Goal: Information Seeking & Learning: Find specific fact

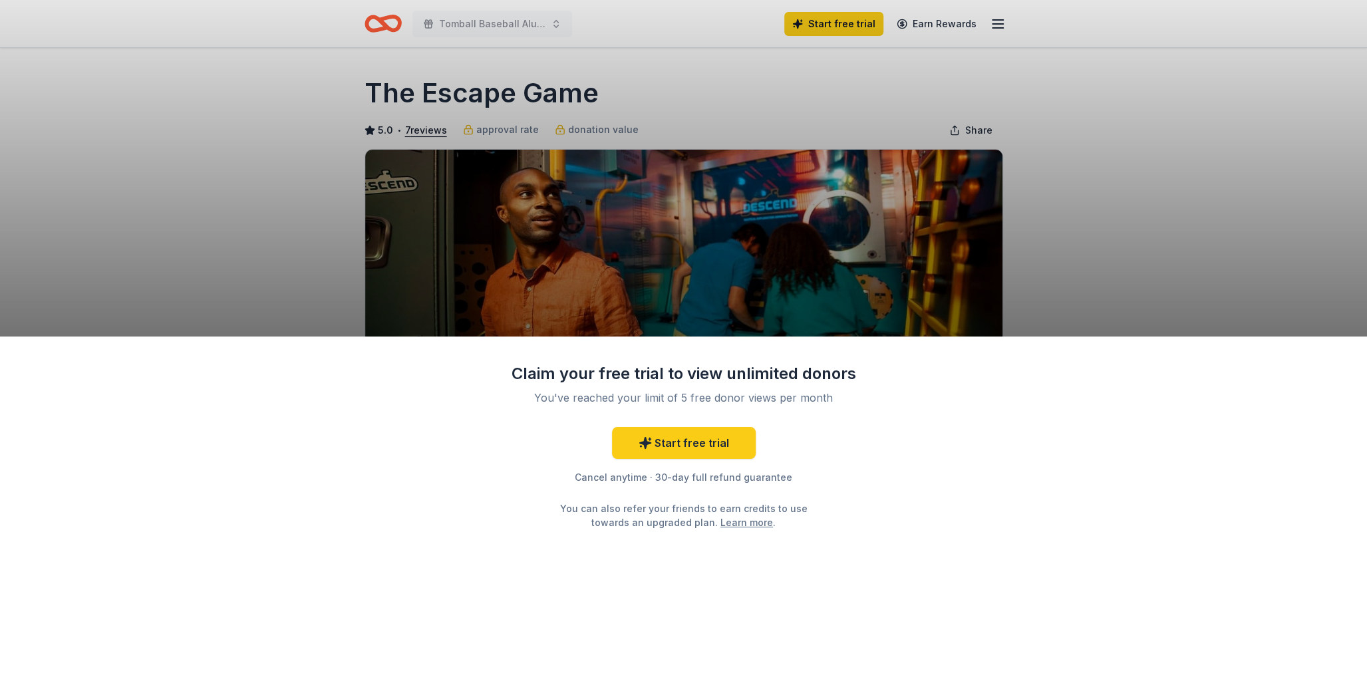
click at [817, 295] on div "Claim your free trial to view unlimited donors You've reached your limit of 5 f…" at bounding box center [683, 336] width 1367 height 673
click at [591, 74] on div "Claim your free trial to view unlimited donors You've reached your limit of 5 f…" at bounding box center [683, 336] width 1367 height 673
click at [498, 24] on div "Claim your free trial to view unlimited donors You've reached your limit of 5 f…" at bounding box center [683, 336] width 1367 height 673
click at [693, 331] on div "Claim your free trial to view unlimited donors You've reached your limit of 5 f…" at bounding box center [683, 336] width 1367 height 673
click at [787, 318] on div "Claim your free trial to view unlimited donors You've reached your limit of 5 f…" at bounding box center [683, 336] width 1367 height 673
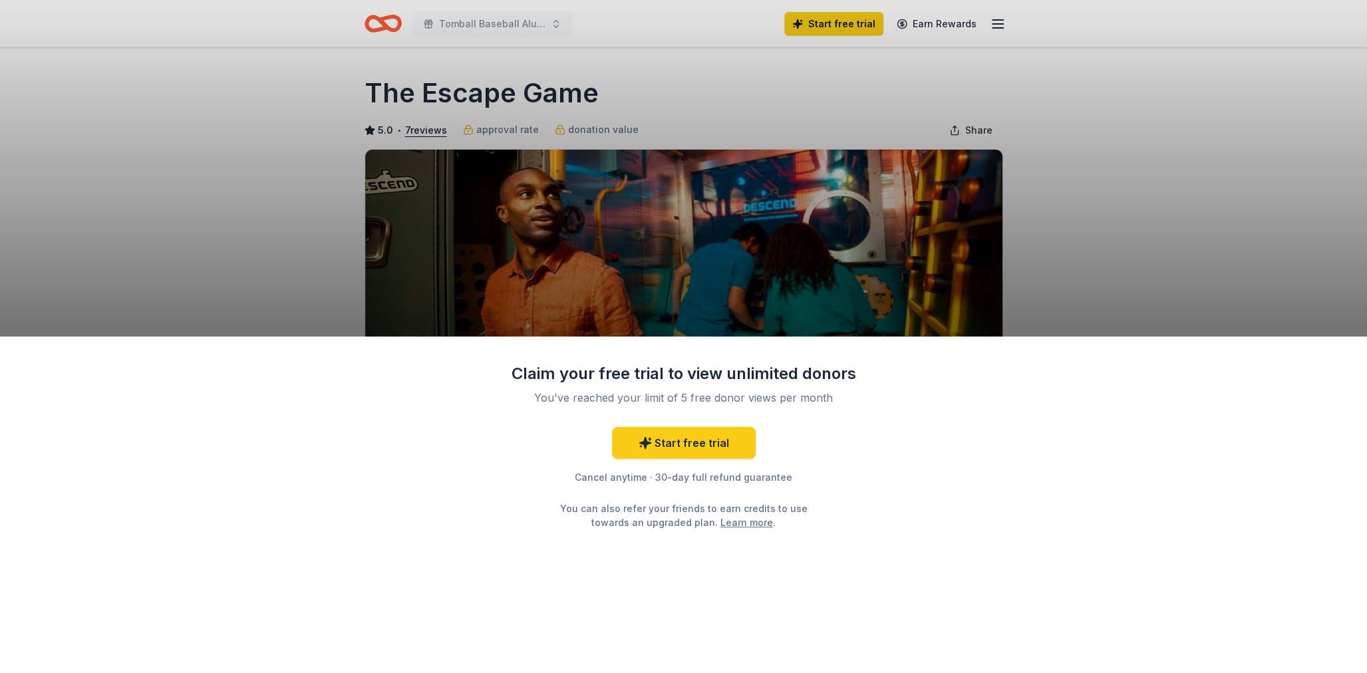
click at [991, 212] on div "Claim your free trial to view unlimited donors You've reached your limit of 5 f…" at bounding box center [683, 336] width 1367 height 673
click at [1036, 166] on div "Claim your free trial to view unlimited donors You've reached your limit of 5 f…" at bounding box center [683, 336] width 1367 height 673
click at [1109, 366] on div "Claim your free trial to view unlimited donors You've reached your limit of 5 f…" at bounding box center [683, 505] width 1367 height 337
click at [996, 21] on div "Claim your free trial to view unlimited donors You've reached your limit of 5 f…" at bounding box center [683, 336] width 1367 height 673
click at [443, 20] on div "Claim your free trial to view unlimited donors You've reached your limit of 5 f…" at bounding box center [683, 336] width 1367 height 673
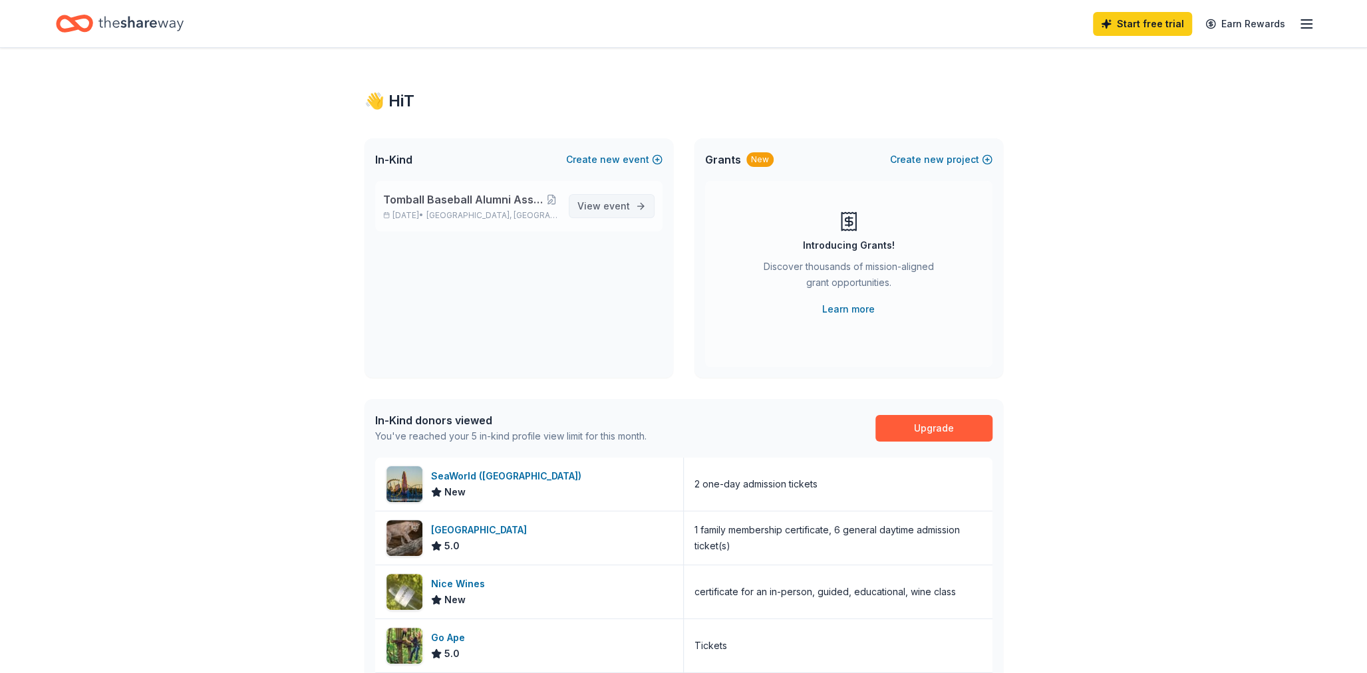
click at [619, 209] on span "event" at bounding box center [616, 205] width 27 height 11
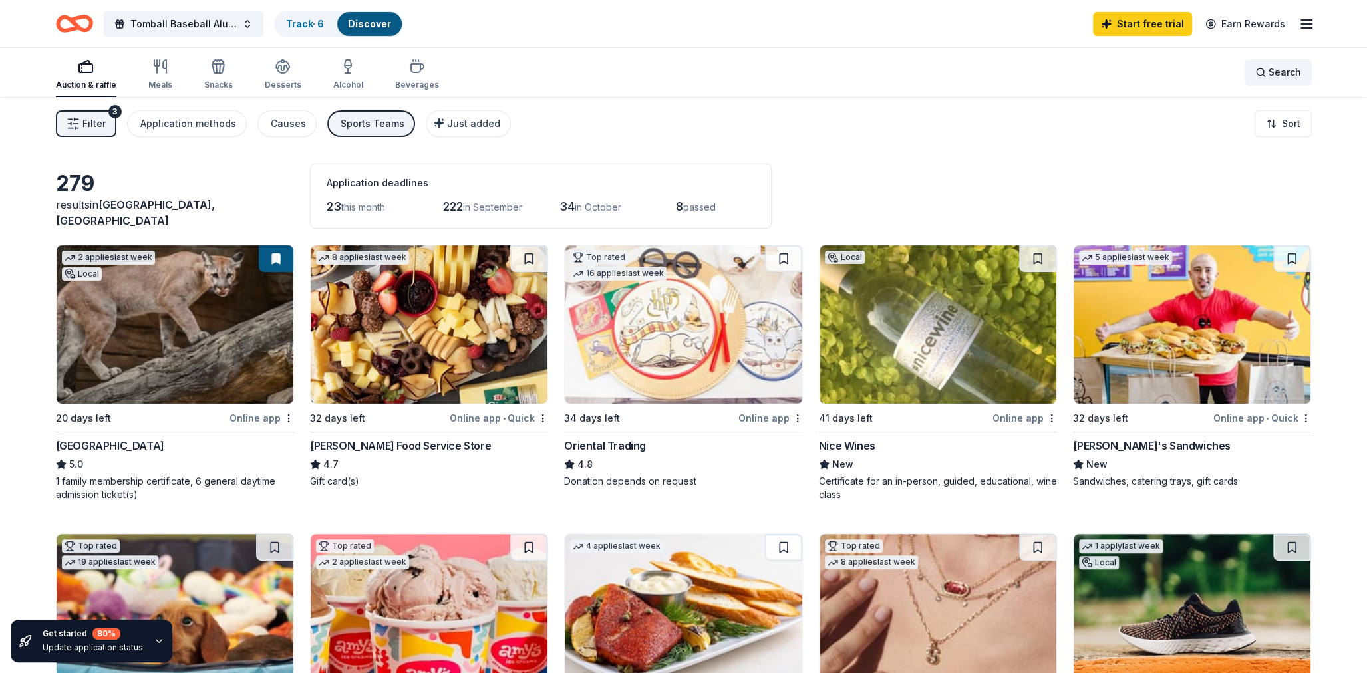
click at [1269, 76] on span "Search" at bounding box center [1284, 73] width 33 height 16
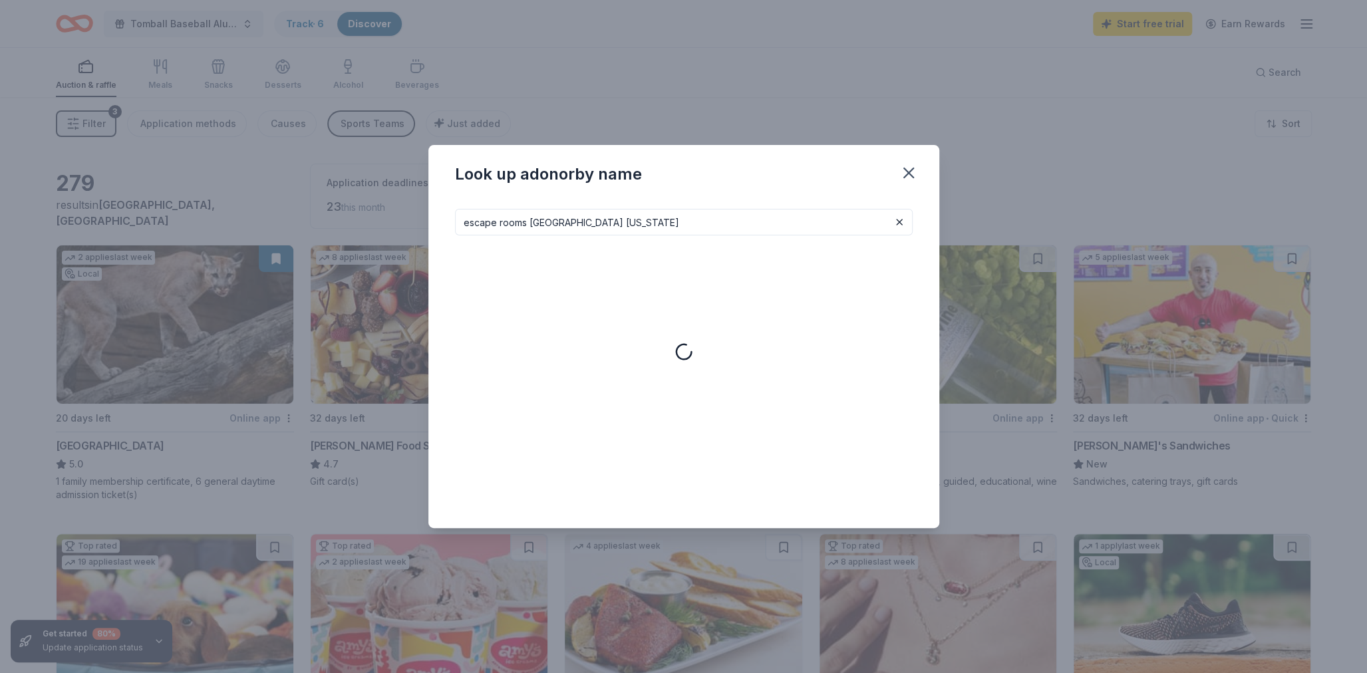
type input "escape rooms [GEOGRAPHIC_DATA] [US_STATE]"
click at [897, 229] on button at bounding box center [899, 222] width 16 height 16
click at [492, 221] on input at bounding box center [684, 222] width 458 height 27
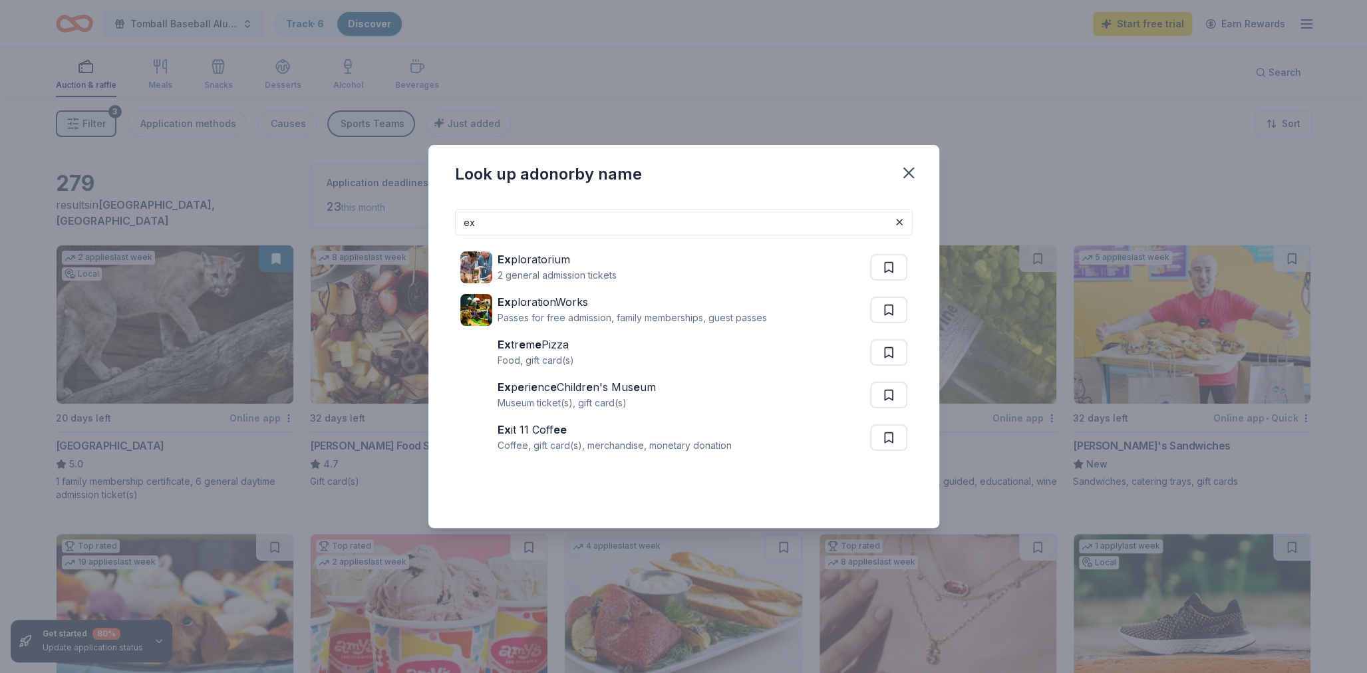
type input "e"
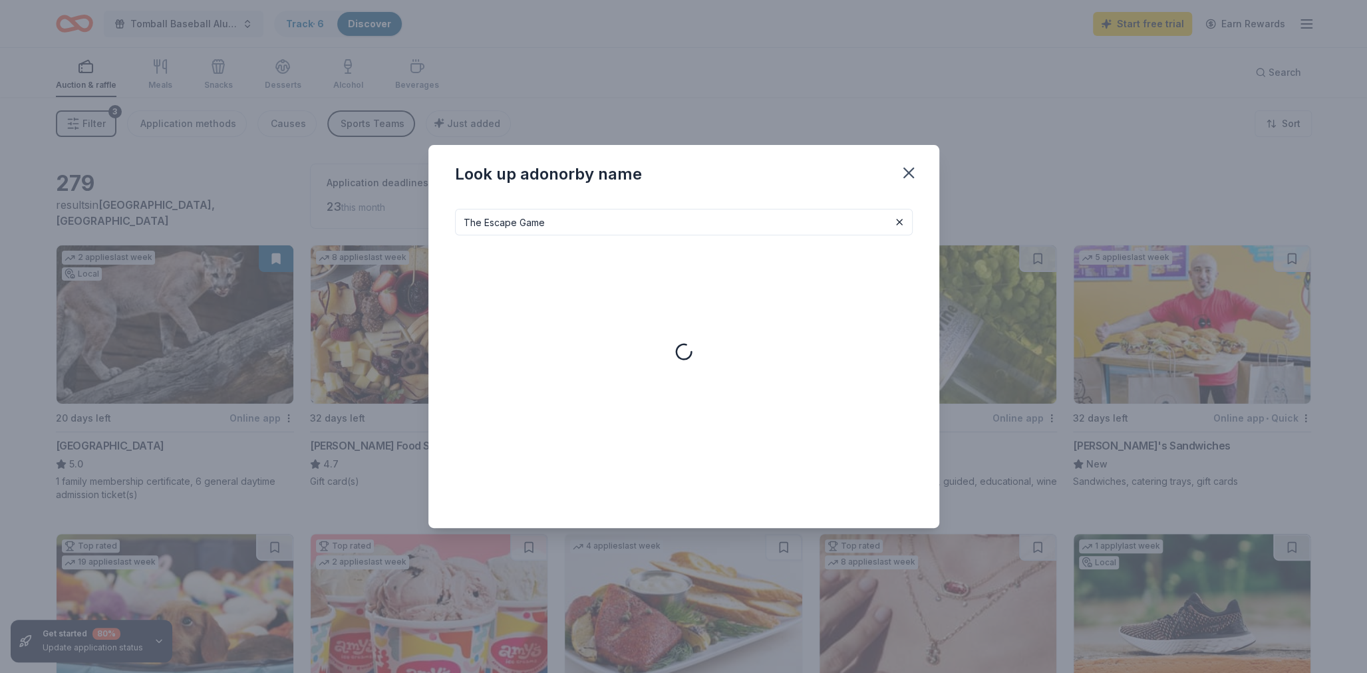
type input "The Escape Game"
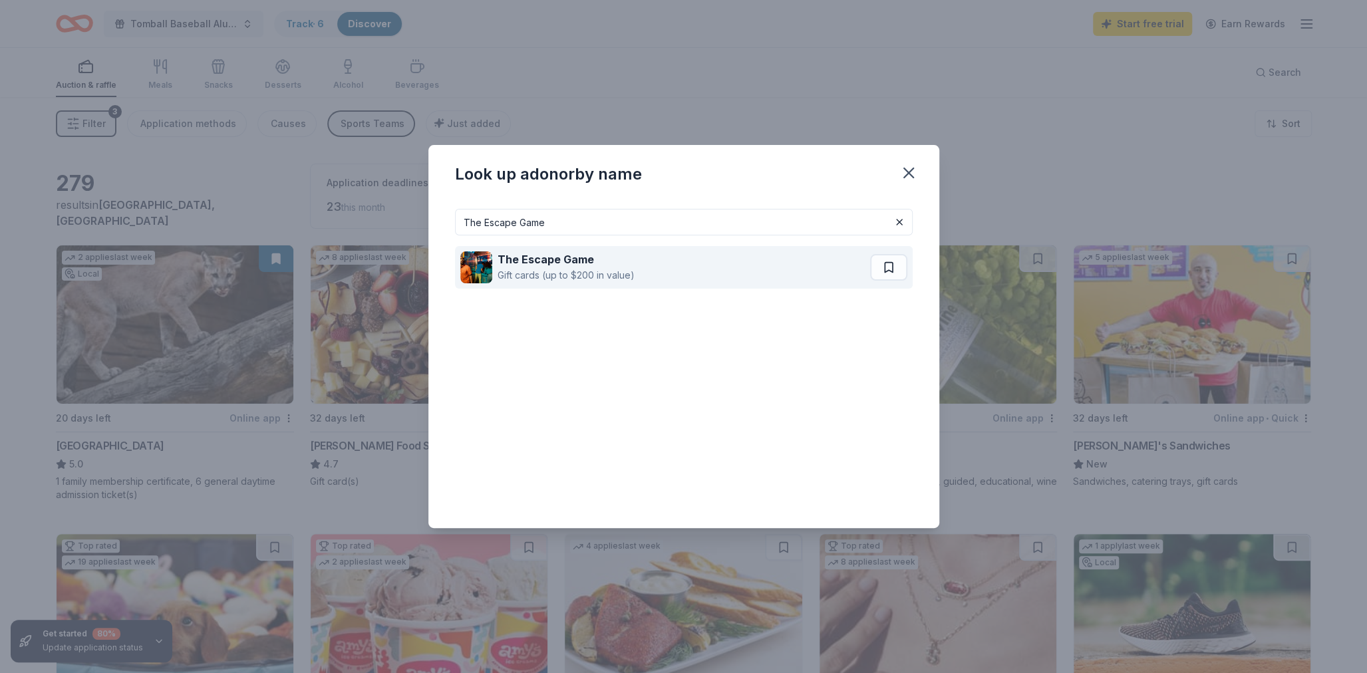
click at [533, 266] on div "The Escape Game" at bounding box center [566, 259] width 137 height 16
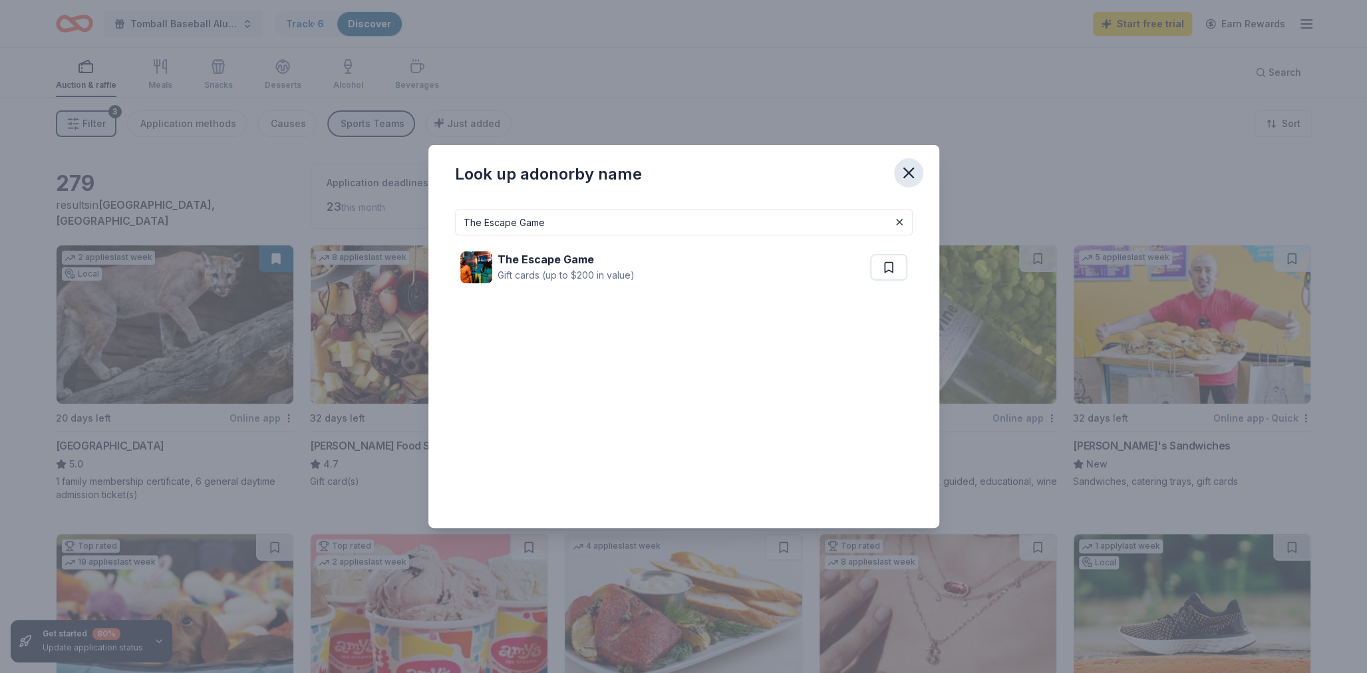
click at [919, 166] on button "button" at bounding box center [908, 172] width 29 height 29
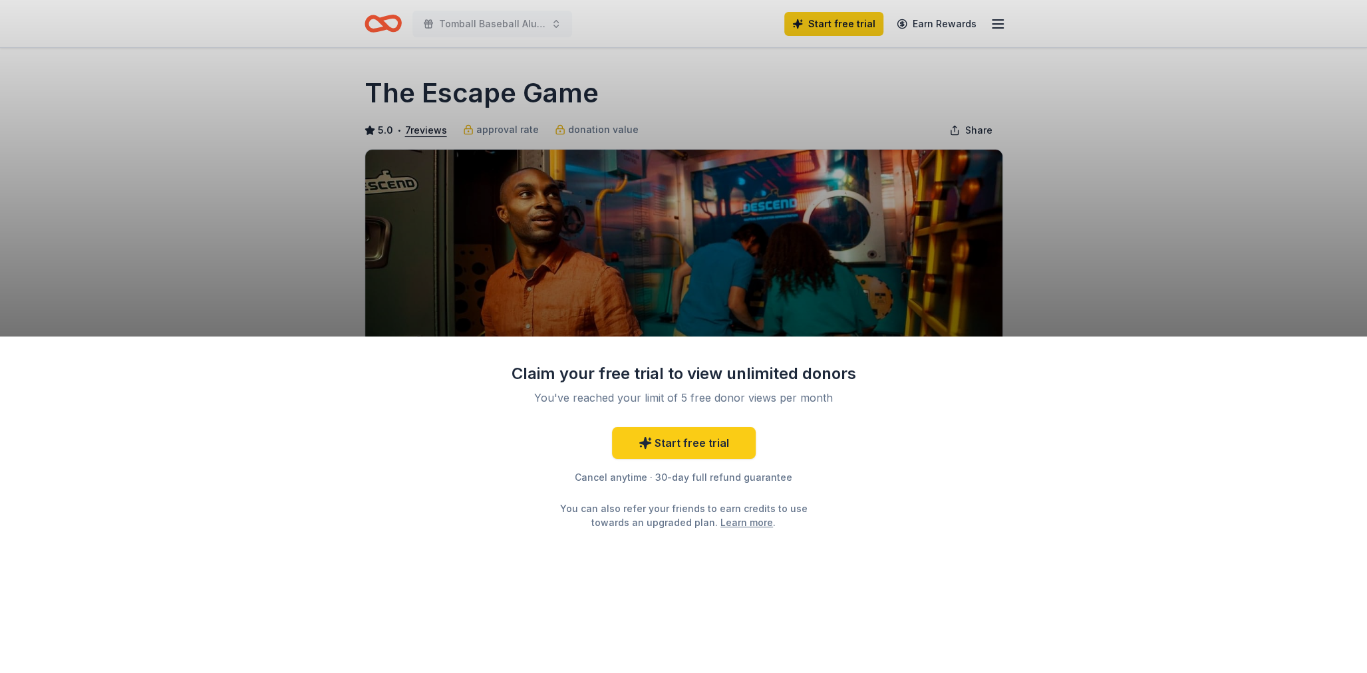
click at [829, 299] on div "Claim your free trial to view unlimited donors You've reached your limit of 5 f…" at bounding box center [683, 336] width 1367 height 673
click at [986, 263] on div "Claim your free trial to view unlimited donors You've reached your limit of 5 f…" at bounding box center [683, 336] width 1367 height 673
click at [1064, 260] on div "Claim your free trial to view unlimited donors You've reached your limit of 5 f…" at bounding box center [683, 336] width 1367 height 673
click at [1095, 253] on div "Claim your free trial to view unlimited donors You've reached your limit of 5 f…" at bounding box center [683, 336] width 1367 height 673
click at [1234, 163] on div "Claim your free trial to view unlimited donors You've reached your limit of 5 f…" at bounding box center [683, 336] width 1367 height 673
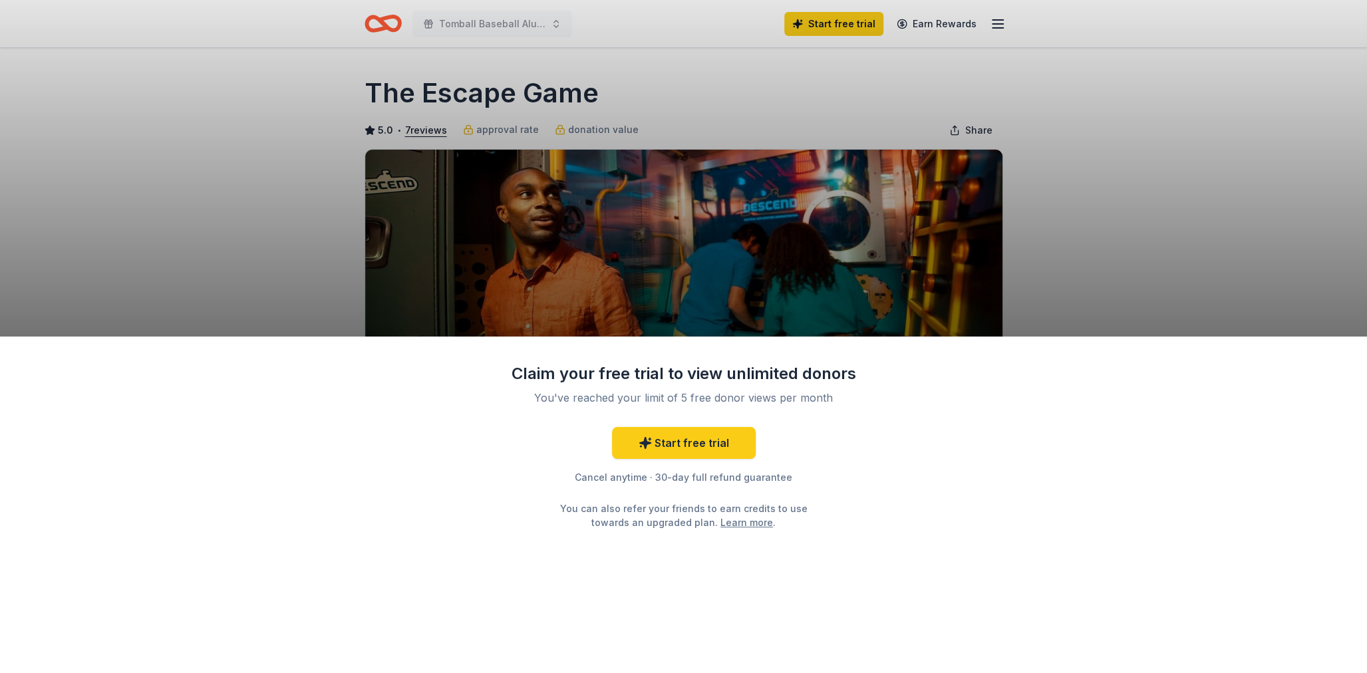
click at [1361, 276] on div "Claim your free trial to view unlimited donors You've reached your limit of 5 f…" at bounding box center [683, 336] width 1367 height 673
drag, startPoint x: 1143, startPoint y: 200, endPoint x: 1125, endPoint y: 193, distance: 19.2
click at [1142, 200] on div "Claim your free trial to view unlimited donors You've reached your limit of 5 f…" at bounding box center [683, 336] width 1367 height 673
click at [960, 126] on div "Claim your free trial to view unlimited donors You've reached your limit of 5 f…" at bounding box center [683, 336] width 1367 height 673
click at [800, 165] on div "Claim your free trial to view unlimited donors You've reached your limit of 5 f…" at bounding box center [683, 336] width 1367 height 673
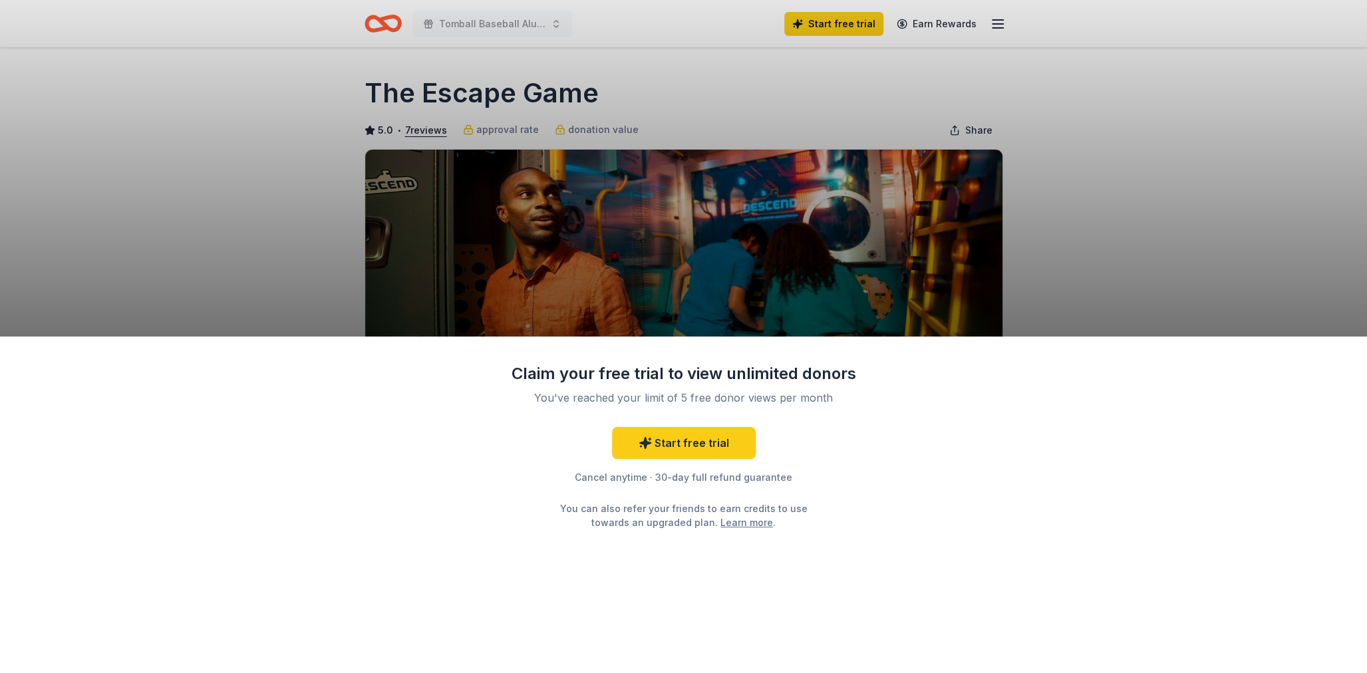
click at [853, 21] on div "Claim your free trial to view unlimited donors You've reached your limit of 5 f…" at bounding box center [683, 336] width 1367 height 673
click at [825, 82] on div "Claim your free trial to view unlimited donors You've reached your limit of 5 f…" at bounding box center [683, 336] width 1367 height 673
